Goal: Find contact information: Find contact information

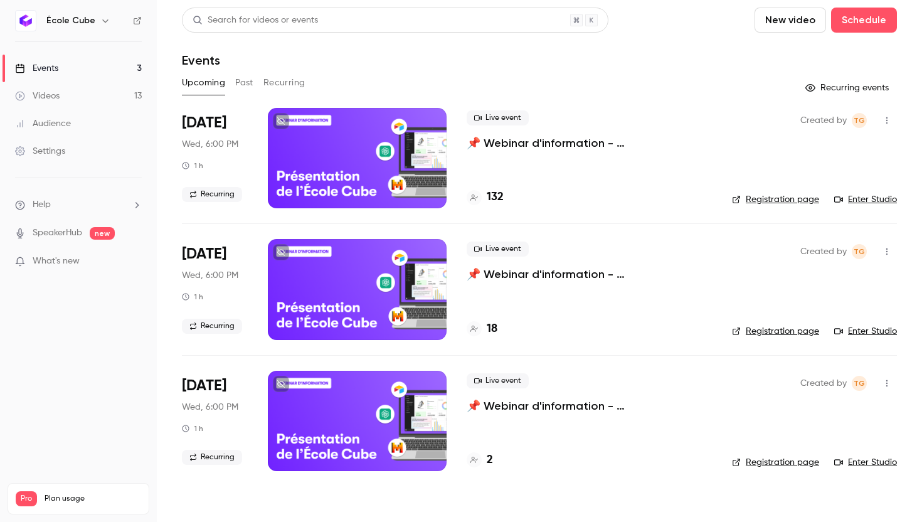
drag, startPoint x: 0, startPoint y: 0, endPoint x: 363, endPoint y: 156, distance: 394.9
click at [363, 156] on div at bounding box center [357, 158] width 179 height 100
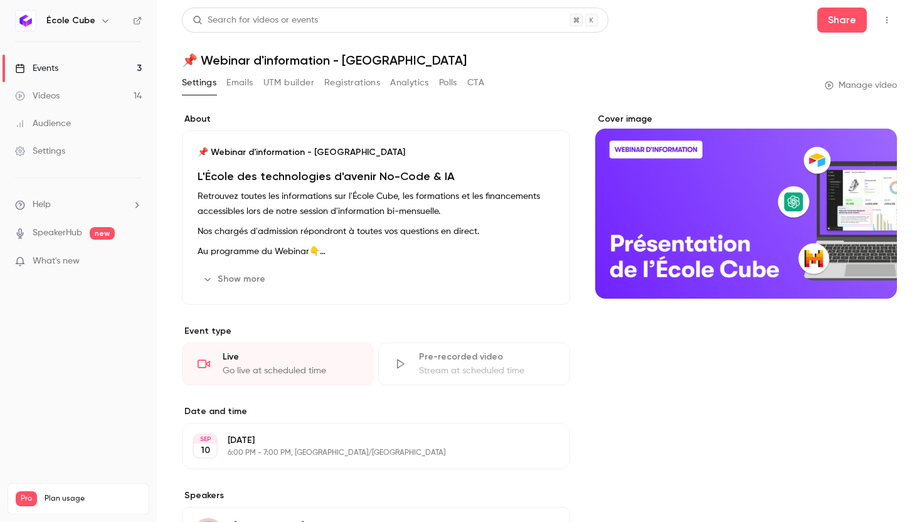
click at [401, 82] on button "Analytics" at bounding box center [409, 83] width 39 height 20
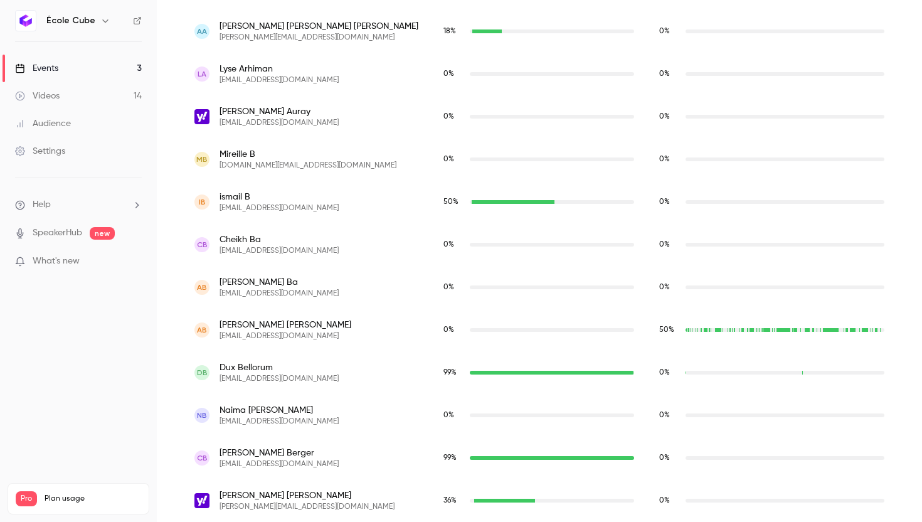
scroll to position [683, 0]
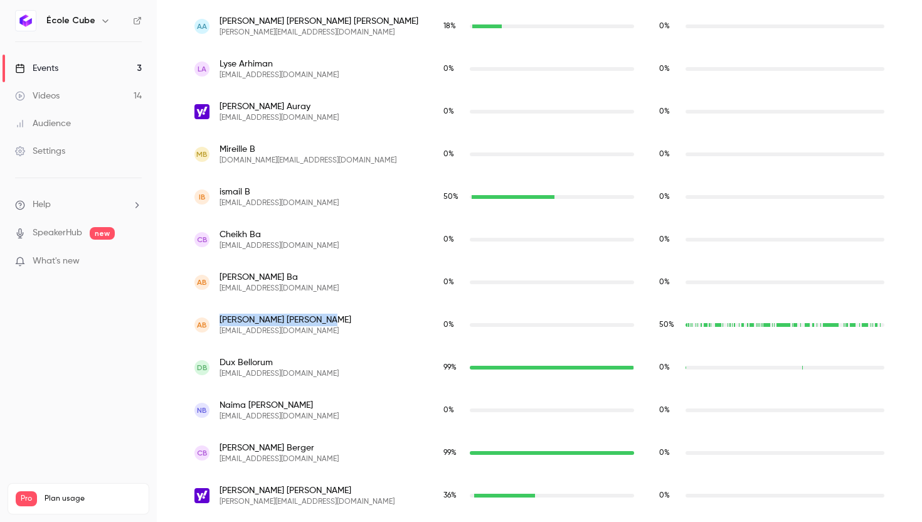
drag, startPoint x: 301, startPoint y: 318, endPoint x: 221, endPoint y: 317, distance: 79.7
click at [221, 317] on div "ab [PERSON_NAME] [EMAIL_ADDRESS][DOMAIN_NAME]" at bounding box center [306, 325] width 224 height 23
copy span "[PERSON_NAME]"
drag, startPoint x: 288, startPoint y: 332, endPoint x: 220, endPoint y: 331, distance: 67.8
click at [220, 331] on span "[EMAIL_ADDRESS][DOMAIN_NAME]" at bounding box center [286, 331] width 132 height 10
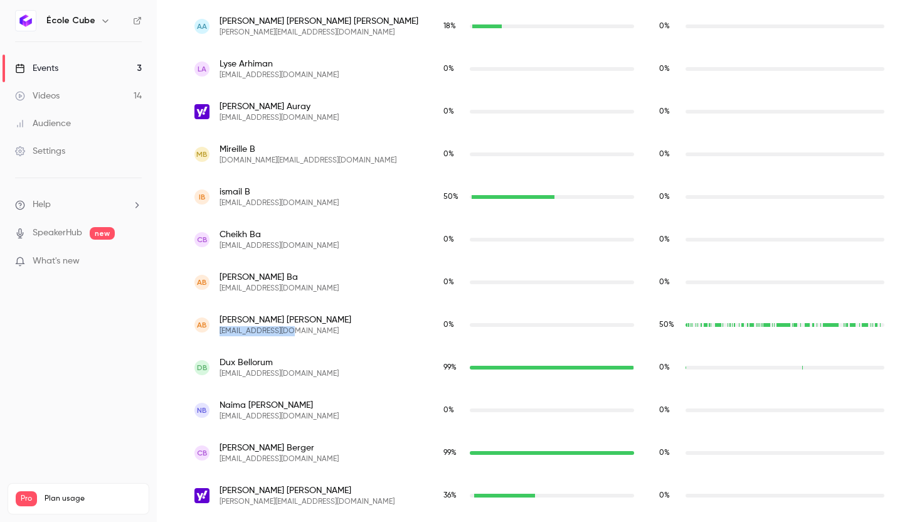
copy span "[EMAIL_ADDRESS][DOMAIN_NAME]"
click at [309, 337] on div "ab [PERSON_NAME] [EMAIL_ADDRESS][DOMAIN_NAME]" at bounding box center [306, 325] width 249 height 43
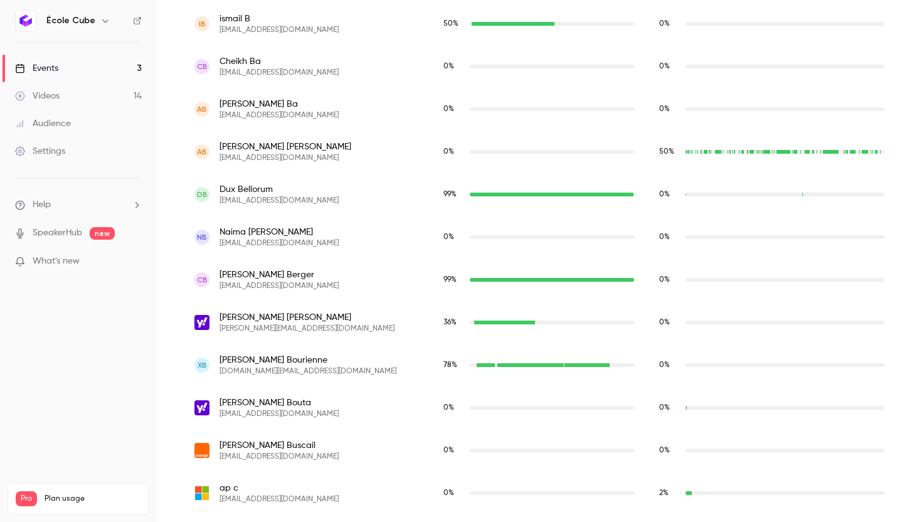
scroll to position [860, 0]
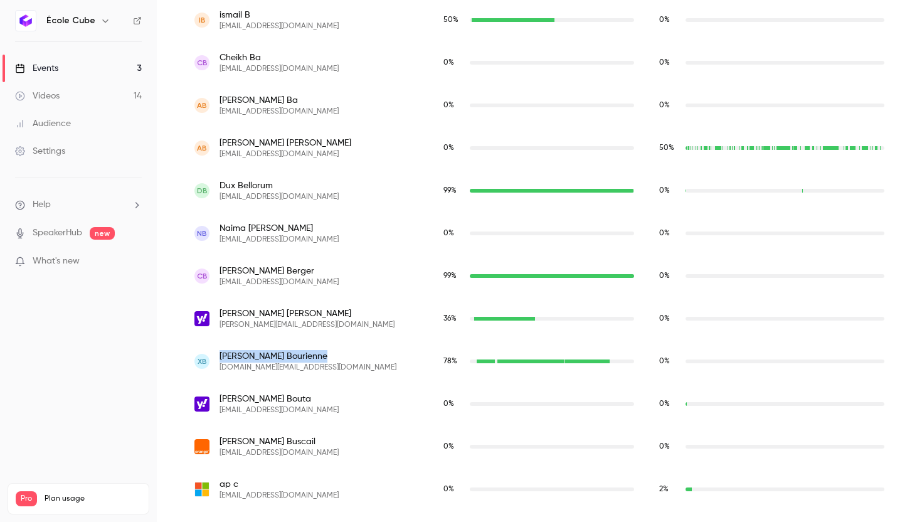
drag, startPoint x: 289, startPoint y: 355, endPoint x: 219, endPoint y: 354, distance: 69.6
click at [220, 354] on span "[PERSON_NAME]" at bounding box center [308, 356] width 177 height 13
copy span "[PERSON_NAME]"
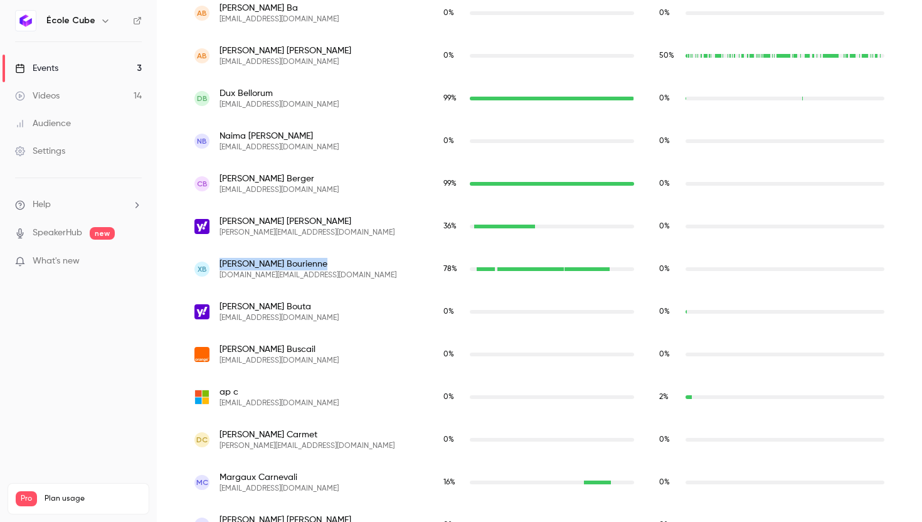
scroll to position [1034, 0]
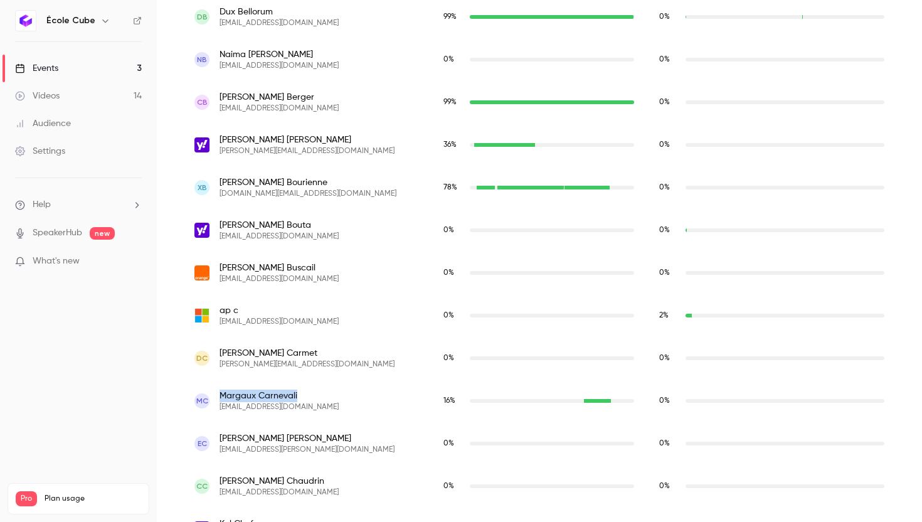
drag, startPoint x: 296, startPoint y: 396, endPoint x: 220, endPoint y: 394, distance: 75.9
click at [220, 394] on span "[PERSON_NAME]" at bounding box center [279, 396] width 119 height 13
copy span "[PERSON_NAME]"
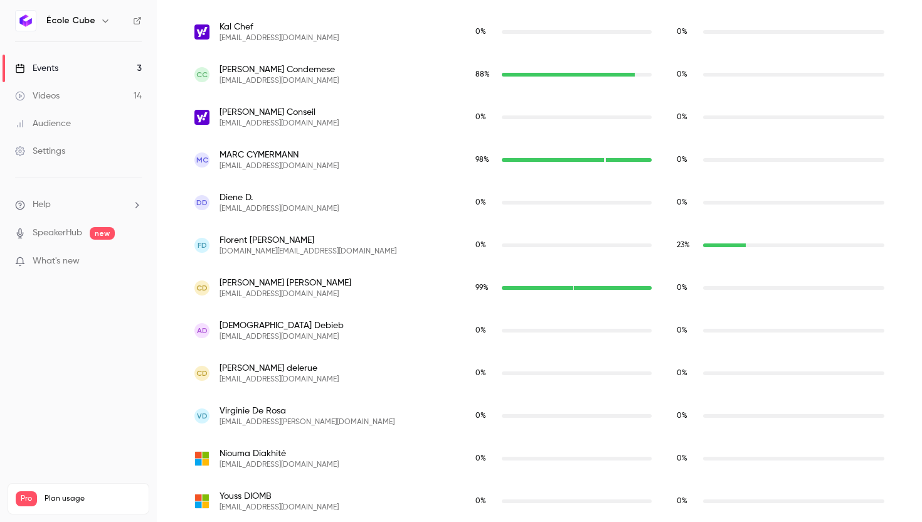
scroll to position [1533, 0]
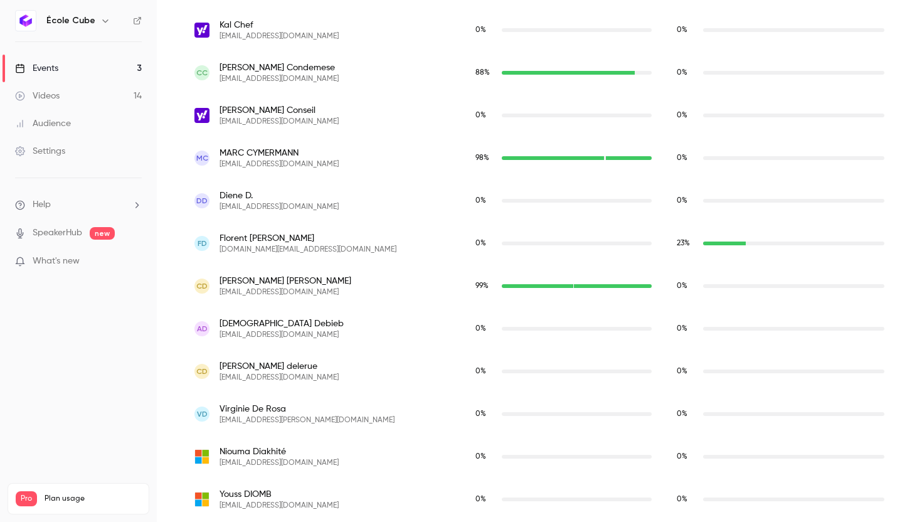
drag, startPoint x: 308, startPoint y: 238, endPoint x: 220, endPoint y: 237, distance: 87.8
click at [220, 237] on div "[PERSON_NAME] [PERSON_NAME] [DOMAIN_NAME][EMAIL_ADDRESS][DOMAIN_NAME]" at bounding box center [322, 243] width 256 height 23
click at [360, 252] on div "[PERSON_NAME] [PERSON_NAME] [DOMAIN_NAME][EMAIL_ADDRESS][DOMAIN_NAME]" at bounding box center [322, 243] width 256 height 23
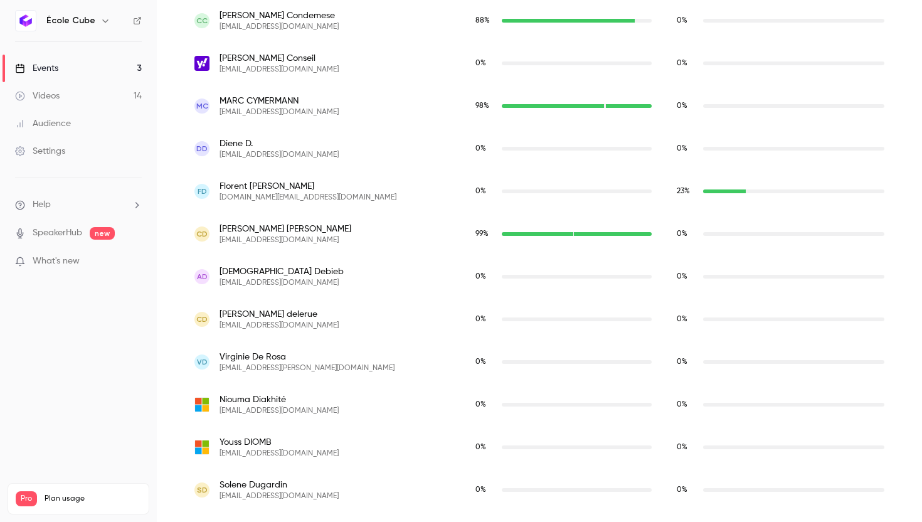
scroll to position [1585, 0]
drag, startPoint x: 307, startPoint y: 186, endPoint x: 214, endPoint y: 183, distance: 93.5
click at [214, 183] on div "[PERSON_NAME] [PERSON_NAME] [DOMAIN_NAME][EMAIL_ADDRESS][DOMAIN_NAME]" at bounding box center [322, 190] width 256 height 23
click at [321, 208] on div "[PERSON_NAME] [PERSON_NAME] [DOMAIN_NAME][EMAIL_ADDRESS][DOMAIN_NAME]" at bounding box center [322, 190] width 281 height 43
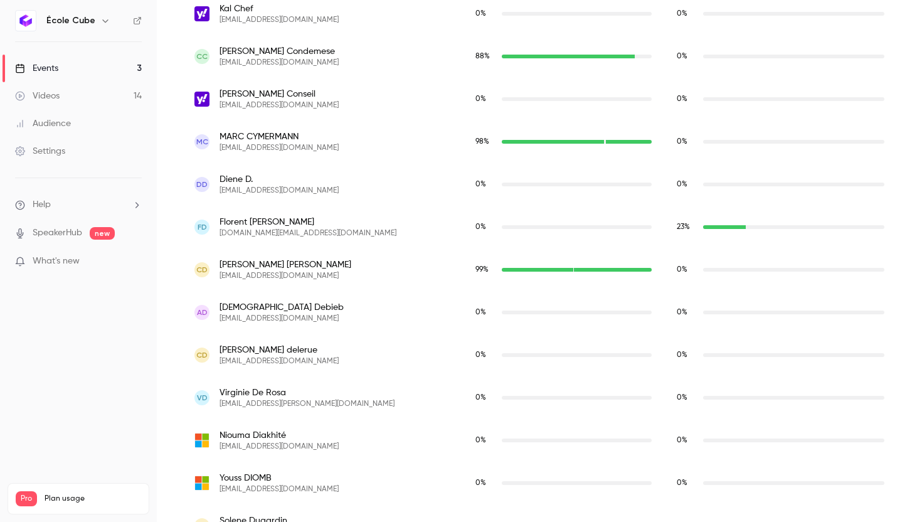
scroll to position [1517, 0]
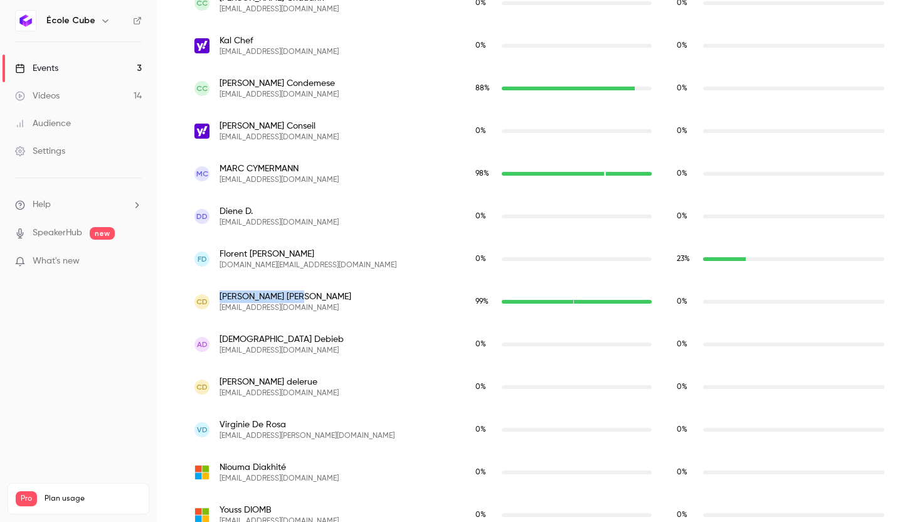
drag, startPoint x: 274, startPoint y: 296, endPoint x: 220, endPoint y: 293, distance: 53.4
click at [220, 293] on span "[PERSON_NAME]" at bounding box center [286, 296] width 132 height 13
copy span "[PERSON_NAME]"
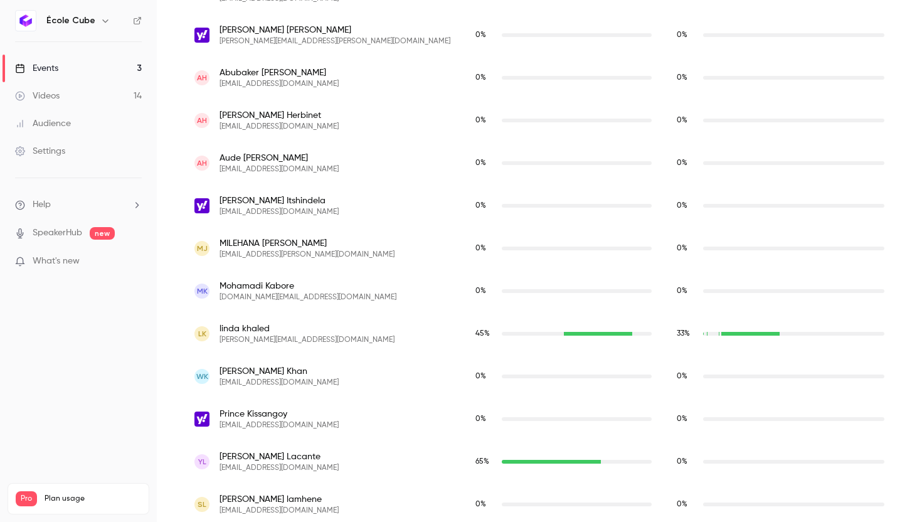
scroll to position [2680, 0]
drag, startPoint x: 270, startPoint y: 325, endPoint x: 219, endPoint y: 324, distance: 50.8
click at [219, 324] on div "lk [PERSON_NAME] khaled [PERSON_NAME][EMAIL_ADDRESS][DOMAIN_NAME]" at bounding box center [322, 333] width 256 height 23
copy span "[PERSON_NAME]"
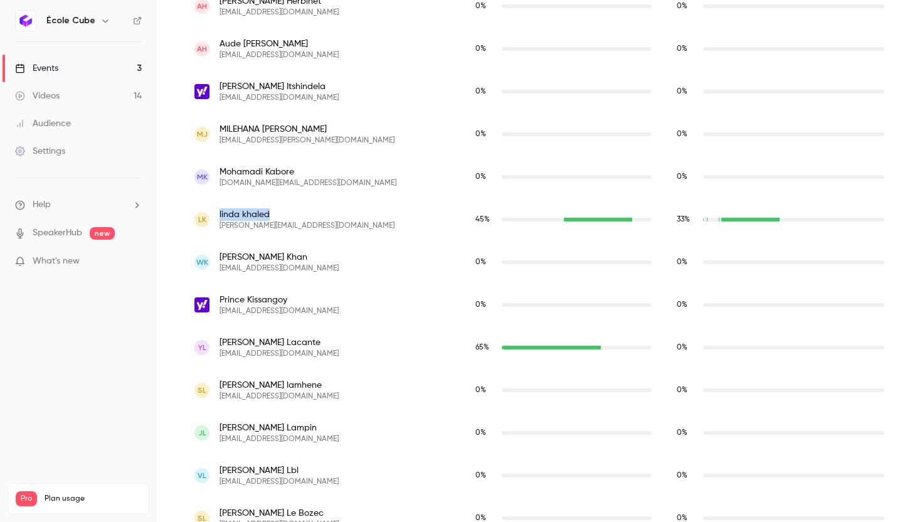
scroll to position [2821, 0]
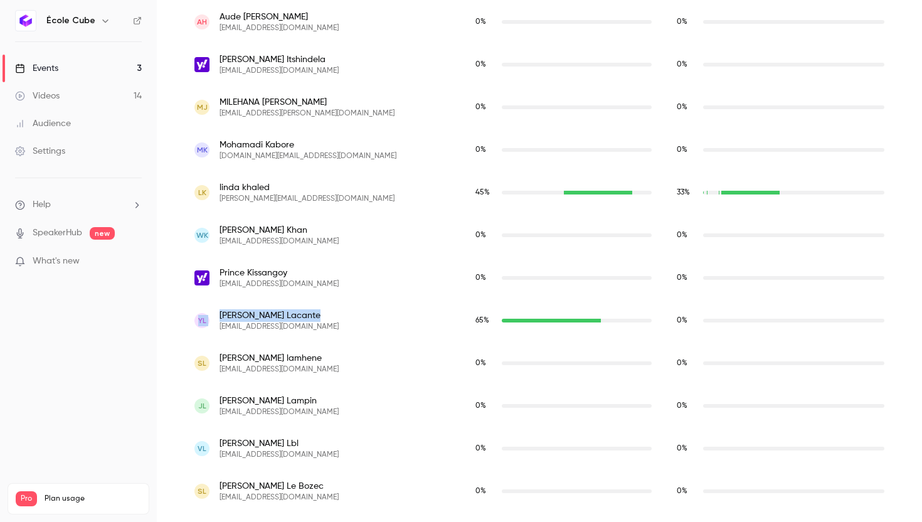
drag, startPoint x: 278, startPoint y: 312, endPoint x: 212, endPoint y: 311, distance: 65.9
click at [212, 311] on div "YL [PERSON_NAME] [EMAIL_ADDRESS][DOMAIN_NAME]" at bounding box center [322, 320] width 256 height 23
click at [238, 315] on span "[PERSON_NAME]" at bounding box center [279, 315] width 119 height 13
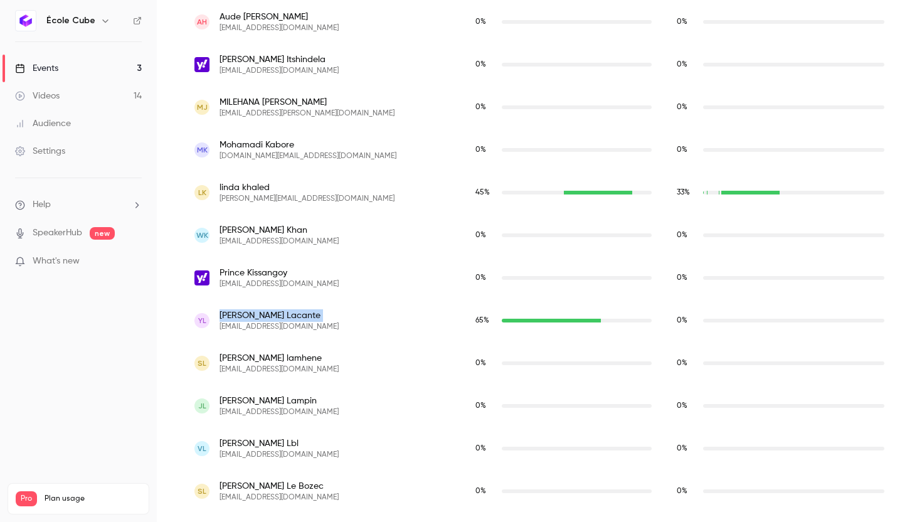
copy span "[PERSON_NAME]"
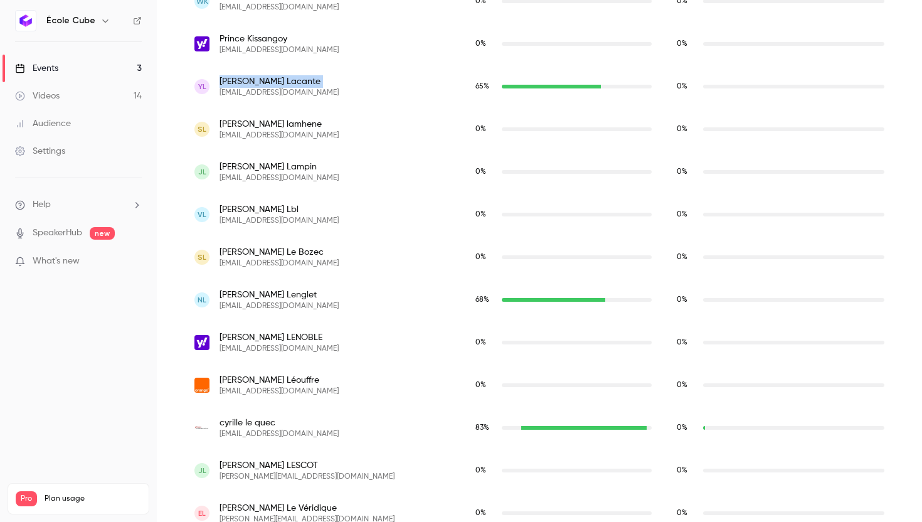
scroll to position [3060, 0]
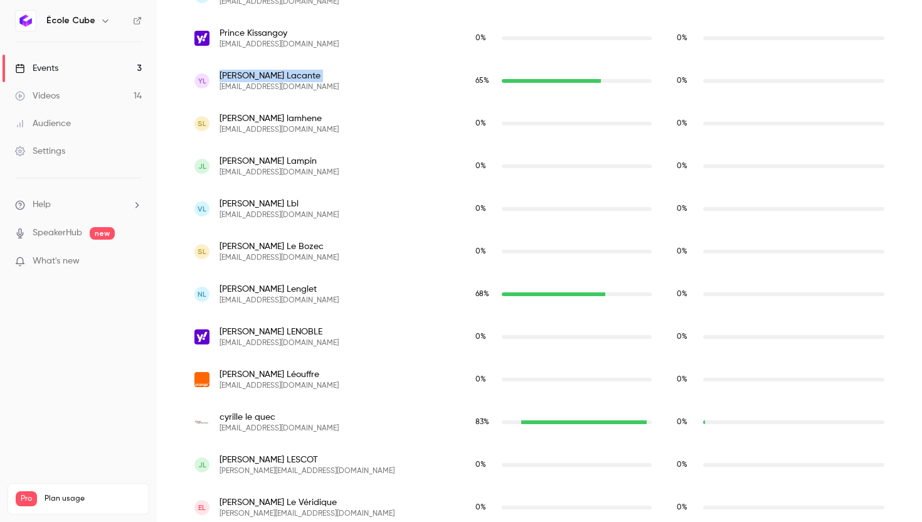
drag, startPoint x: 285, startPoint y: 286, endPoint x: 223, endPoint y: 282, distance: 62.2
click at [223, 283] on span "[PERSON_NAME]" at bounding box center [279, 289] width 119 height 13
copy span "[PERSON_NAME]"
drag, startPoint x: 275, startPoint y: 418, endPoint x: 210, endPoint y: 418, distance: 64.6
click at [210, 418] on div "cyrille le quec [EMAIL_ADDRESS][DOMAIN_NAME]" at bounding box center [322, 422] width 256 height 23
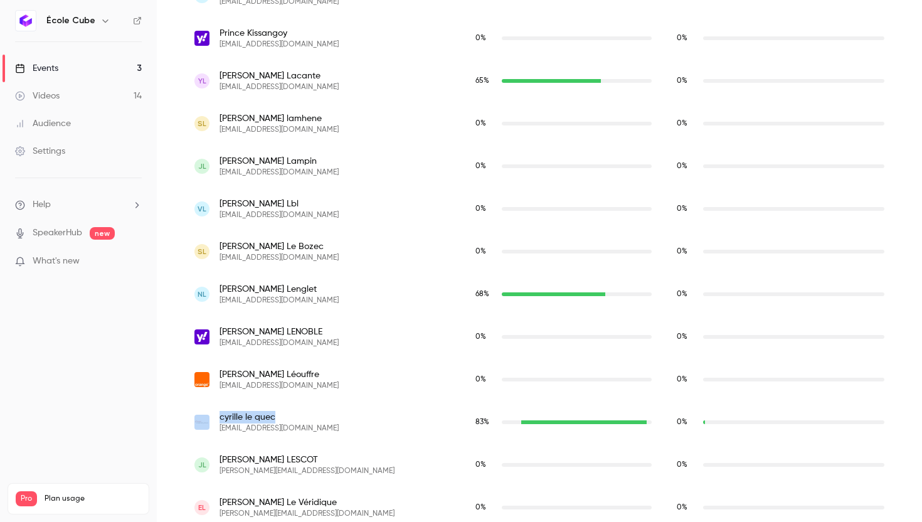
copy div "cyrille le quec"
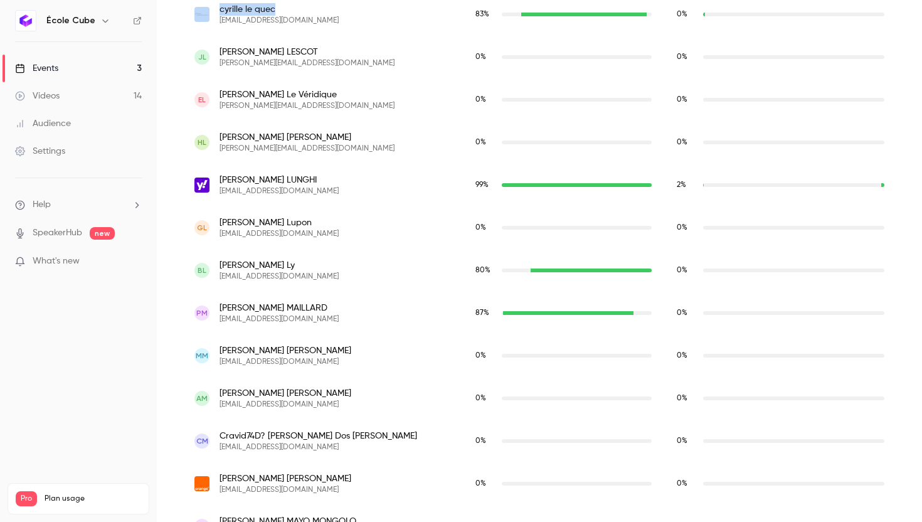
scroll to position [3469, 0]
drag, startPoint x: 299, startPoint y: 304, endPoint x: 220, endPoint y: 302, distance: 79.1
click at [220, 302] on span "[PERSON_NAME]" at bounding box center [279, 307] width 119 height 13
copy span "[PERSON_NAME]"
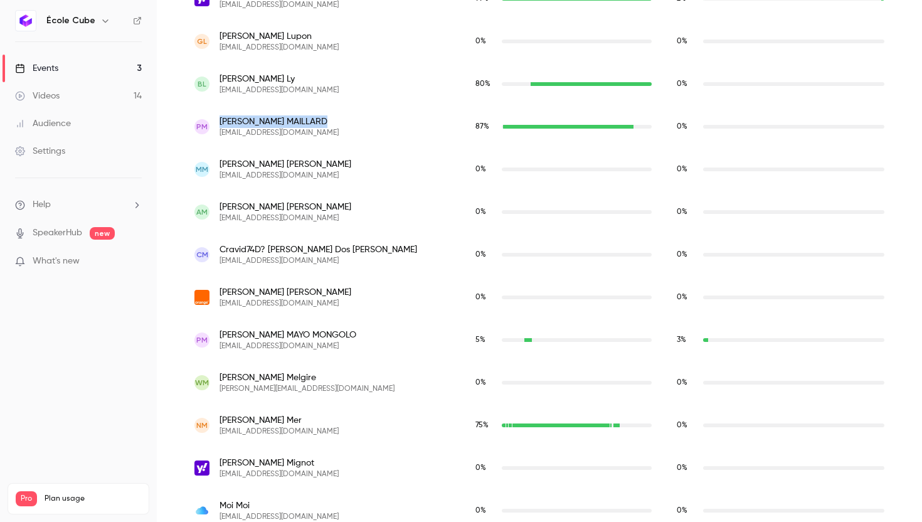
scroll to position [3667, 0]
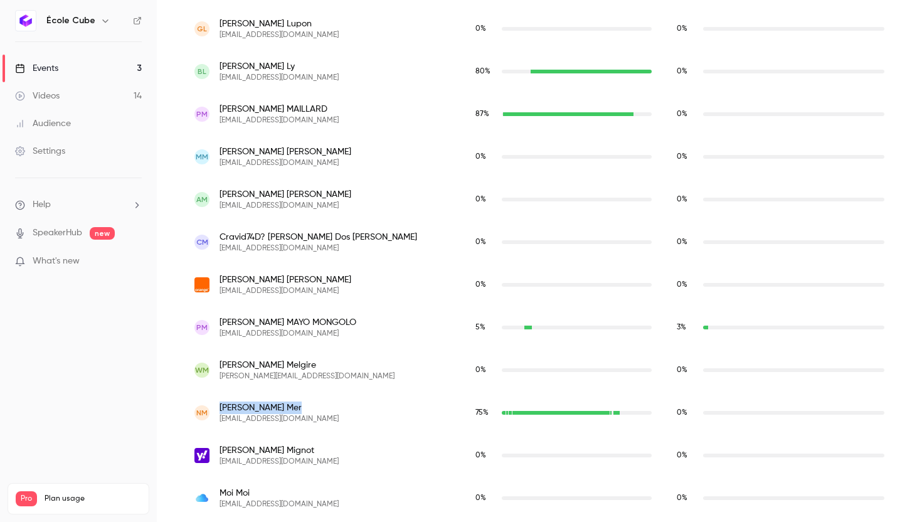
drag, startPoint x: 272, startPoint y: 410, endPoint x: 220, endPoint y: 408, distance: 52.1
click at [220, 408] on span "[PERSON_NAME]" at bounding box center [279, 408] width 119 height 13
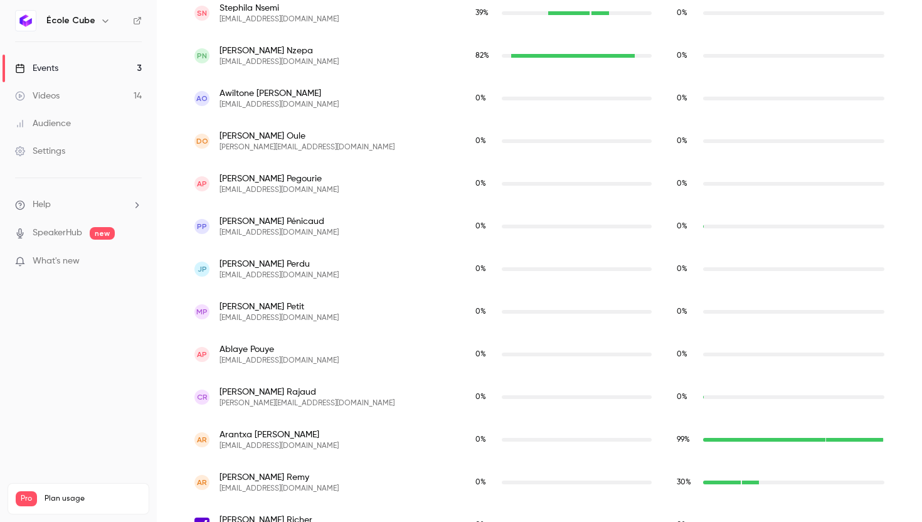
scroll to position [4540, 0]
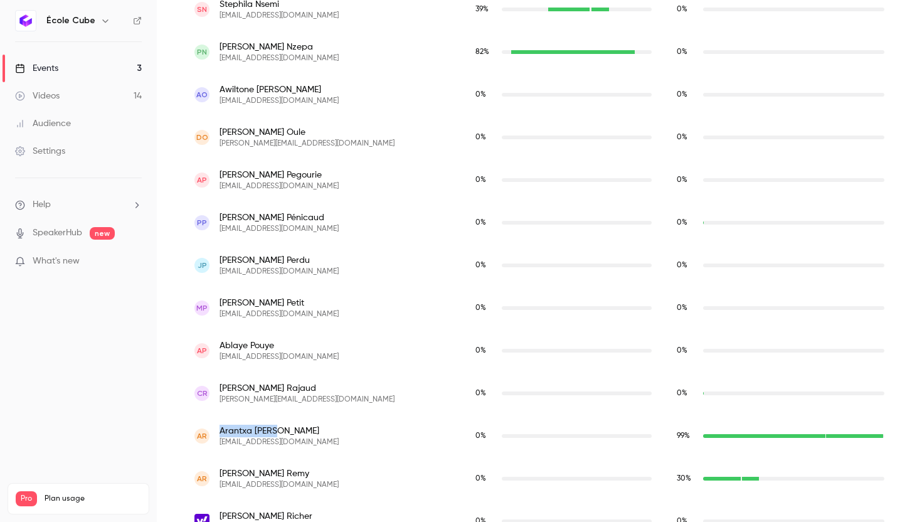
drag, startPoint x: 280, startPoint y: 430, endPoint x: 219, endPoint y: 430, distance: 61.5
click at [220, 430] on span "[PERSON_NAME]" at bounding box center [279, 431] width 119 height 13
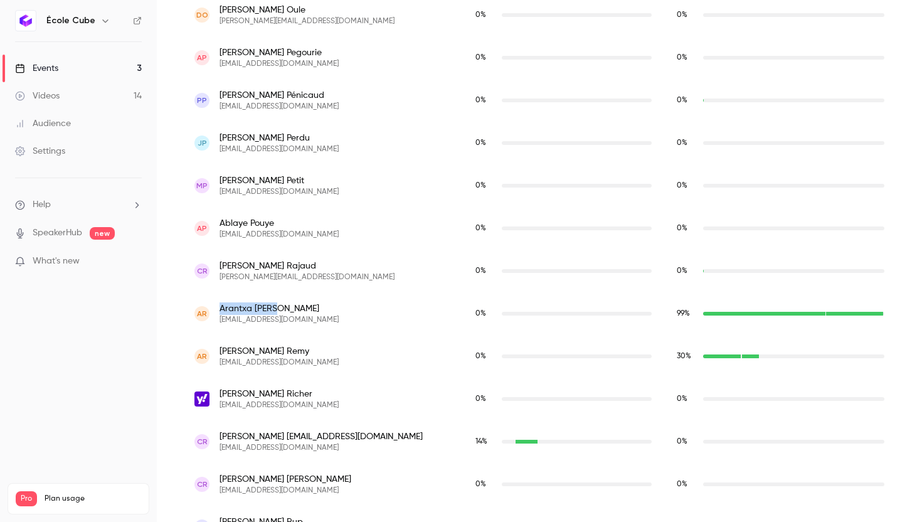
scroll to position [4678, 0]
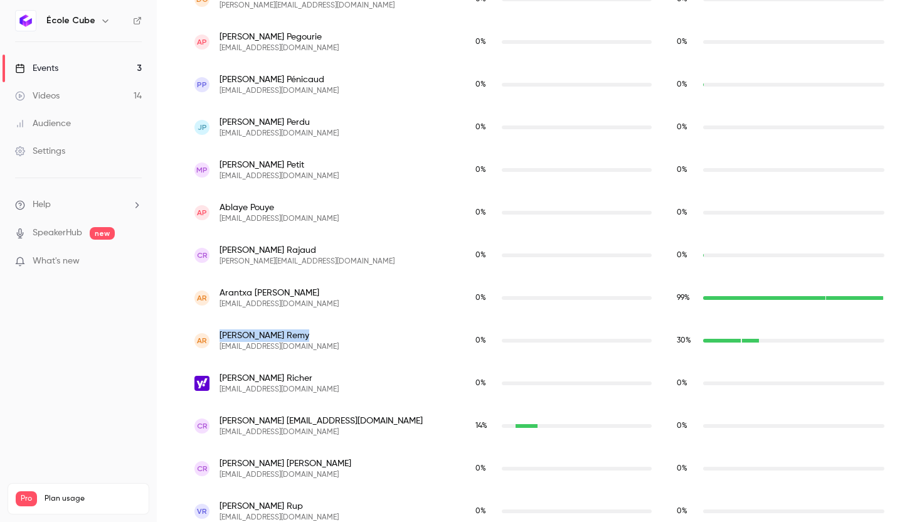
drag, startPoint x: 272, startPoint y: 338, endPoint x: 218, endPoint y: 334, distance: 54.1
click at [218, 334] on div "AR [PERSON_NAME] [PERSON_NAME][EMAIL_ADDRESS][DOMAIN_NAME]" at bounding box center [322, 340] width 256 height 23
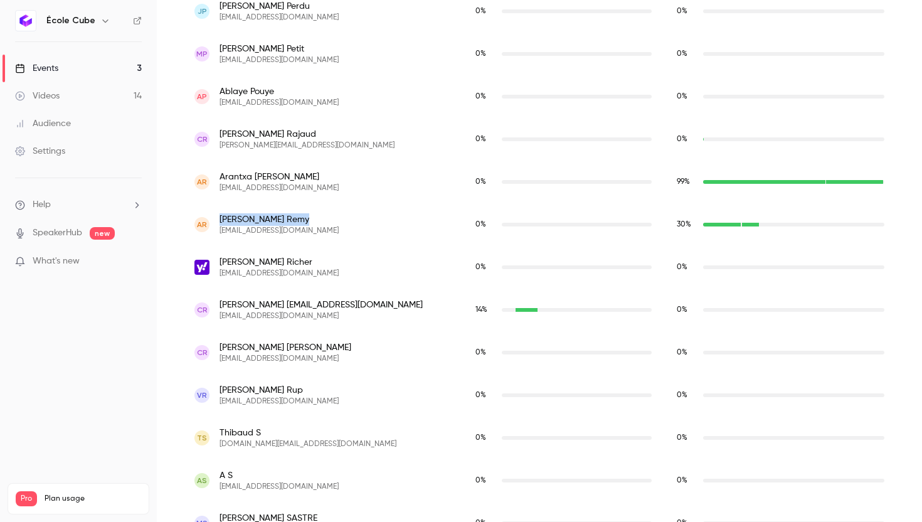
scroll to position [4824, 0]
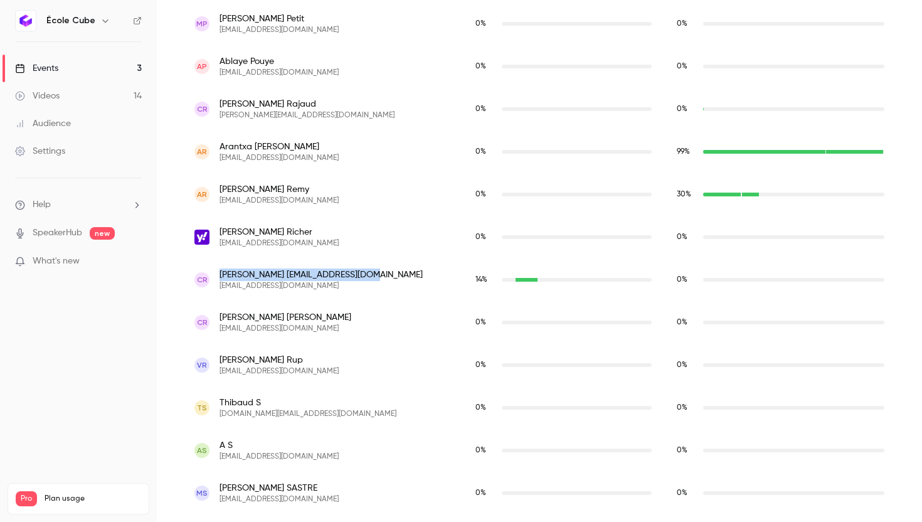
drag, startPoint x: 346, startPoint y: 273, endPoint x: 217, endPoint y: 270, distance: 129.3
click at [217, 270] on div "[PERSON_NAME] [EMAIL_ADDRESS][DOMAIN_NAME] [EMAIL_ADDRESS][DOMAIN_NAME]" at bounding box center [322, 280] width 256 height 23
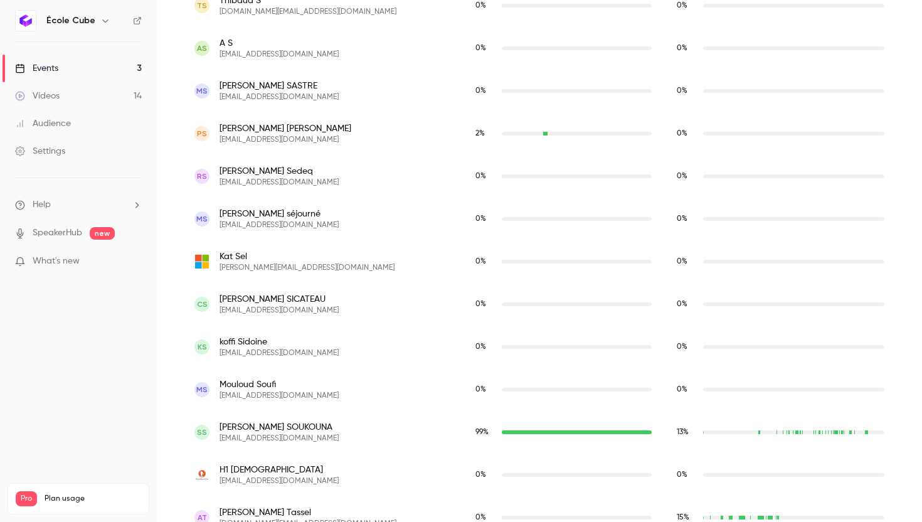
scroll to position [5346, 0]
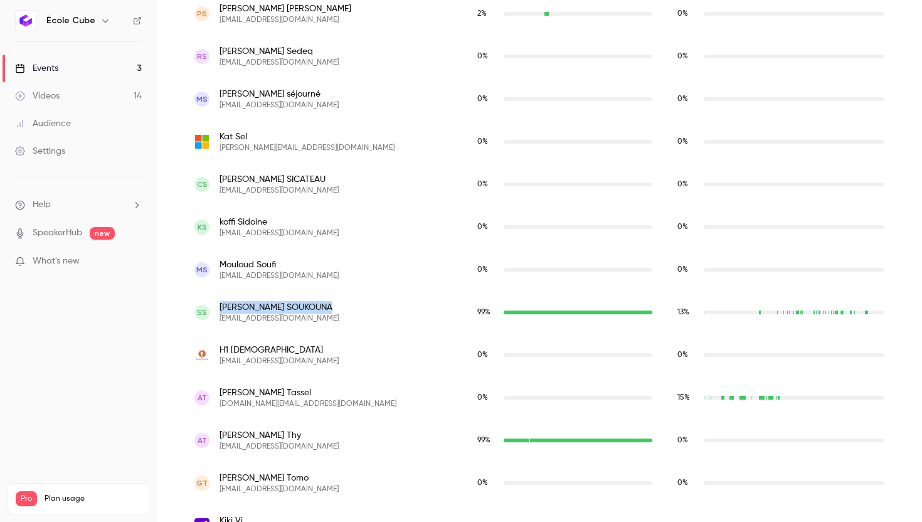
drag, startPoint x: 299, startPoint y: 307, endPoint x: 221, endPoint y: 307, distance: 78.4
click at [221, 307] on div "SS [PERSON_NAME] [EMAIL_ADDRESS][DOMAIN_NAME]" at bounding box center [323, 312] width 258 height 23
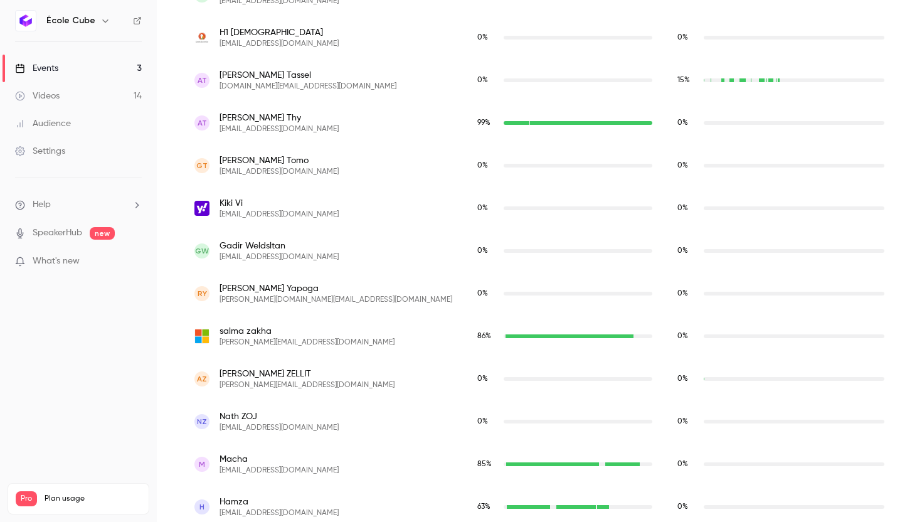
scroll to position [5687, 0]
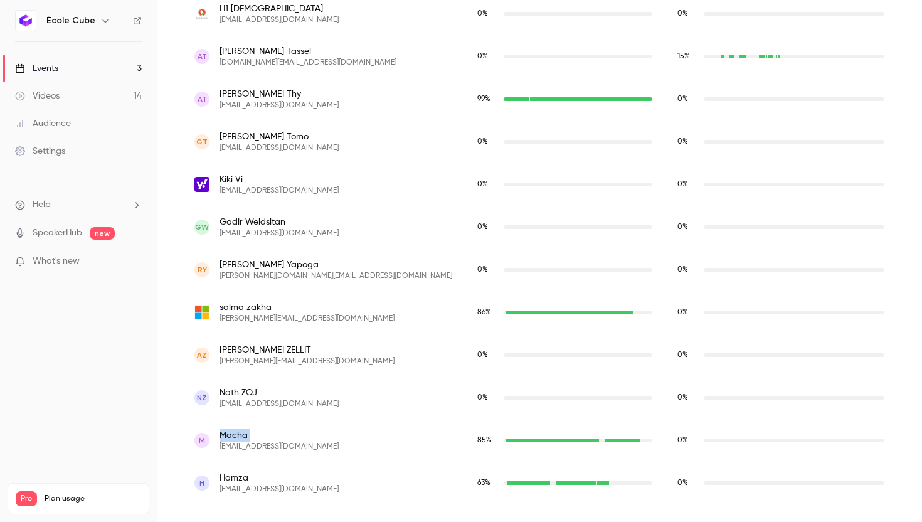
drag, startPoint x: 249, startPoint y: 435, endPoint x: 220, endPoint y: 437, distance: 28.9
click at [220, 437] on span "Macha" at bounding box center [279, 435] width 119 height 13
